Goal: Find specific page/section: Find specific page/section

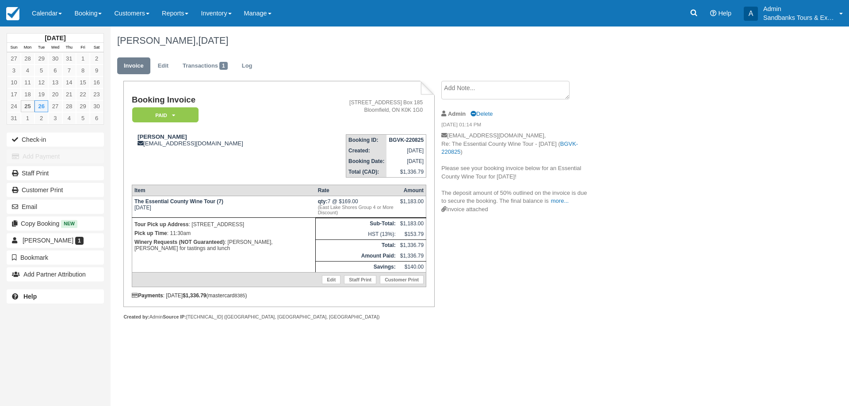
click at [533, 327] on div "Booking Invoice Paid   Pending Deposit Hold Deposit Waiting Cancelled BOOKED GI…" at bounding box center [354, 210] width 487 height 259
drag, startPoint x: 183, startPoint y: 137, endPoint x: 123, endPoint y: 133, distance: 60.3
click at [123, 133] on div "Booking Invoice Paid   Pending Deposit Hold Deposit Waiting Cancelled BOOKED GI…" at bounding box center [273, 210] width 324 height 259
click at [195, 141] on div "Lisa Chartrand lisalikestoeat@hotmail.com" at bounding box center [217, 140] width 171 height 13
drag, startPoint x: 180, startPoint y: 137, endPoint x: 138, endPoint y: 134, distance: 43.0
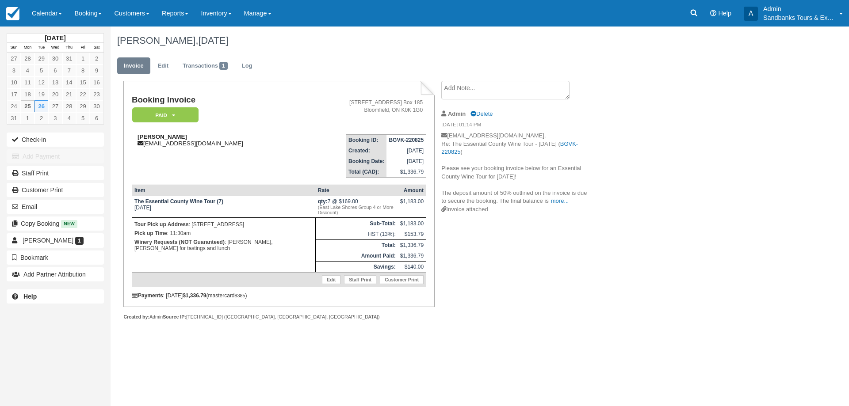
click at [138, 134] on div "Lisa Chartrand lisalikestoeat@hotmail.com" at bounding box center [217, 140] width 171 height 13
copy strong "Lisa Chartrand"
drag, startPoint x: 272, startPoint y: 227, endPoint x: 193, endPoint y: 224, distance: 78.8
click at [193, 224] on p "Tour Pick up Address : 260 Main Street, Bloomfield" at bounding box center [223, 224] width 179 height 9
copy p "260 Main Street, Bloomfield"
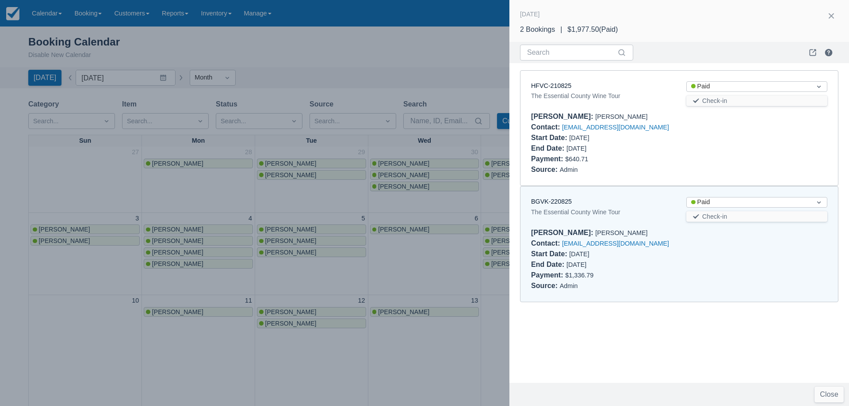
scroll to position [265, 0]
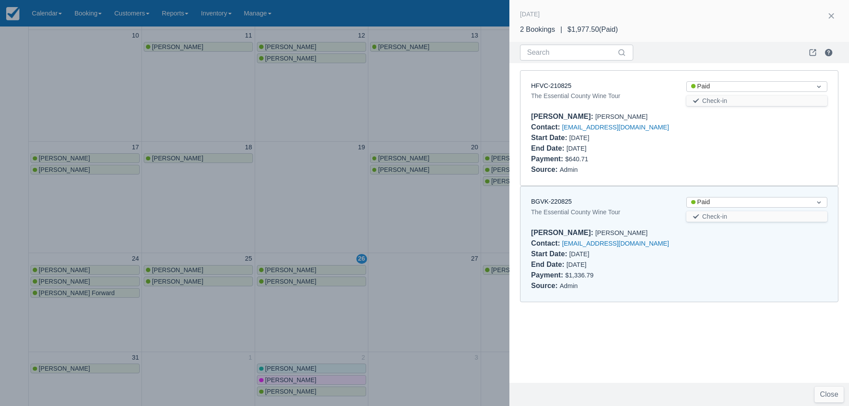
click at [337, 235] on div at bounding box center [424, 203] width 849 height 406
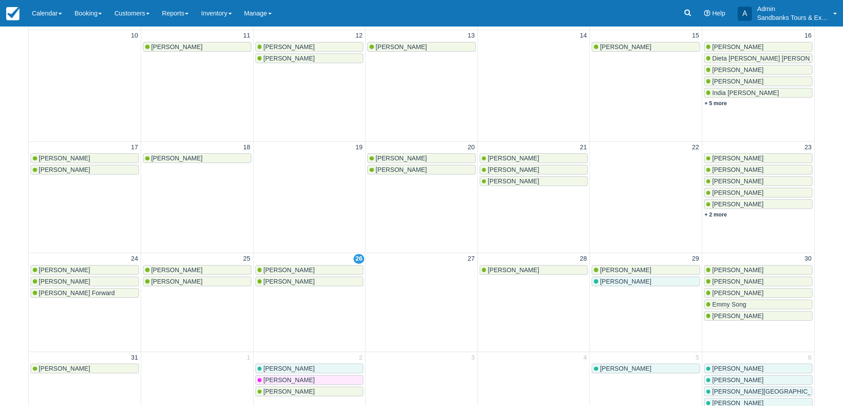
click at [294, 286] on link "Lisa Chartrand" at bounding box center [309, 282] width 108 height 10
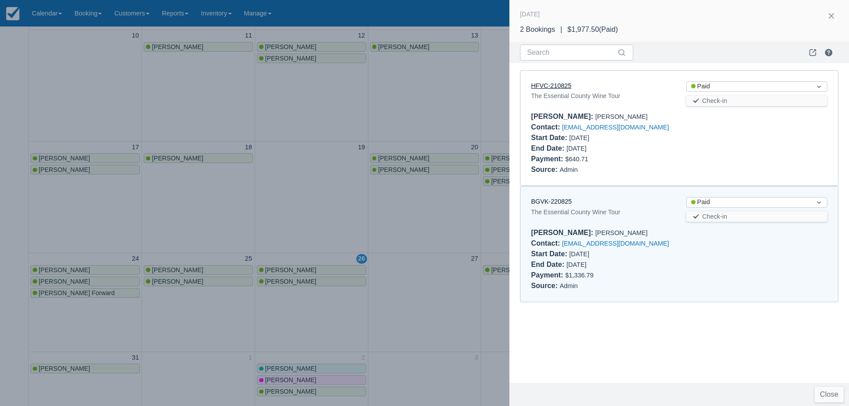
click at [544, 88] on link "HFVC-210825" at bounding box center [551, 85] width 40 height 7
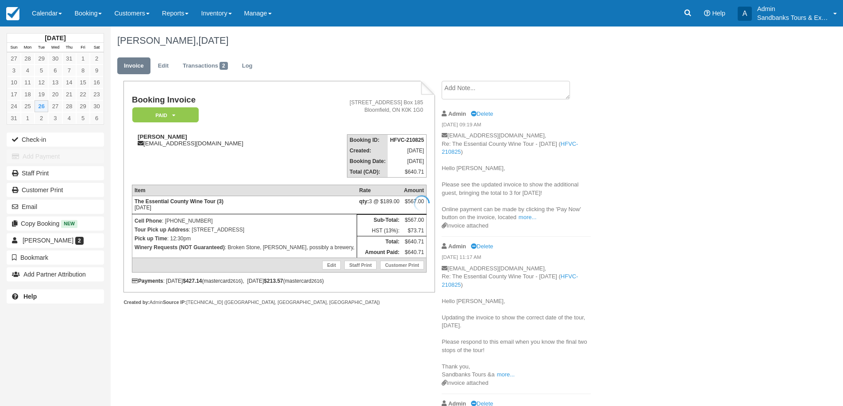
click at [330, 349] on div "Booking Invoice Paid   Pending Deposit Hold Deposit Waiting Cancelled BOOKED GI…" at bounding box center [354, 300] width 487 height 438
